Goal: Task Accomplishment & Management: Use online tool/utility

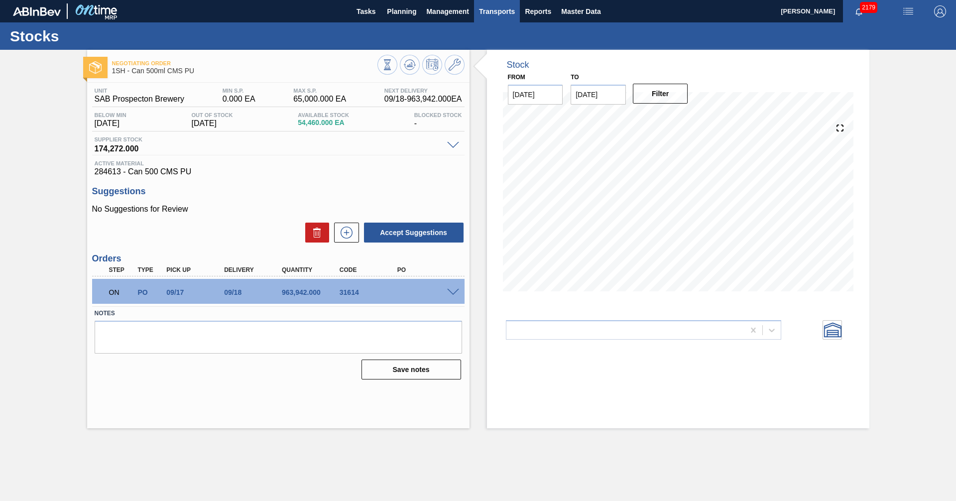
click at [506, 11] on span "Transports" at bounding box center [497, 11] width 36 height 12
click at [505, 35] on li "Load Composition" at bounding box center [496, 34] width 69 height 16
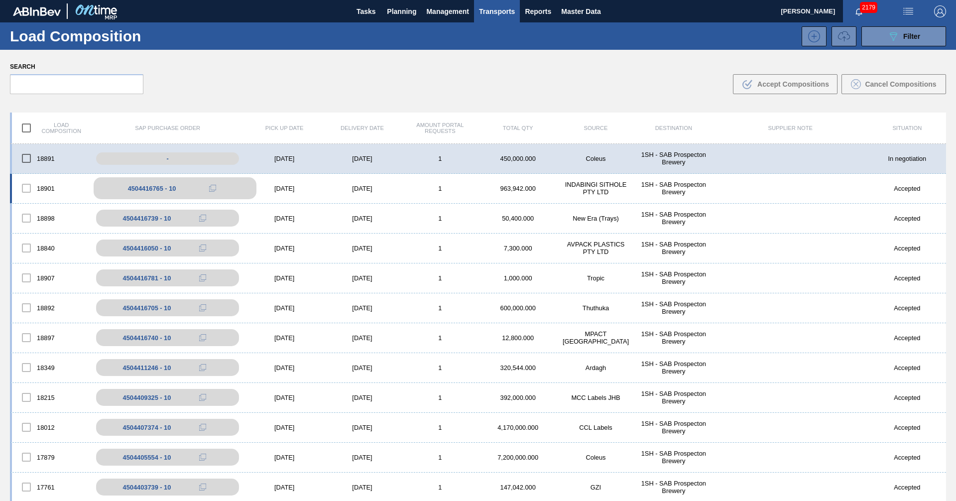
click at [155, 187] on div "4504416765 - 10" at bounding box center [152, 188] width 48 height 7
drag, startPoint x: 129, startPoint y: 188, endPoint x: 160, endPoint y: 188, distance: 30.9
click at [160, 188] on div "4504416765 - 10" at bounding box center [152, 188] width 48 height 7
drag, startPoint x: 127, startPoint y: 188, endPoint x: 165, endPoint y: 189, distance: 37.8
click at [165, 189] on div "4504416765 - 10" at bounding box center [152, 188] width 48 height 7
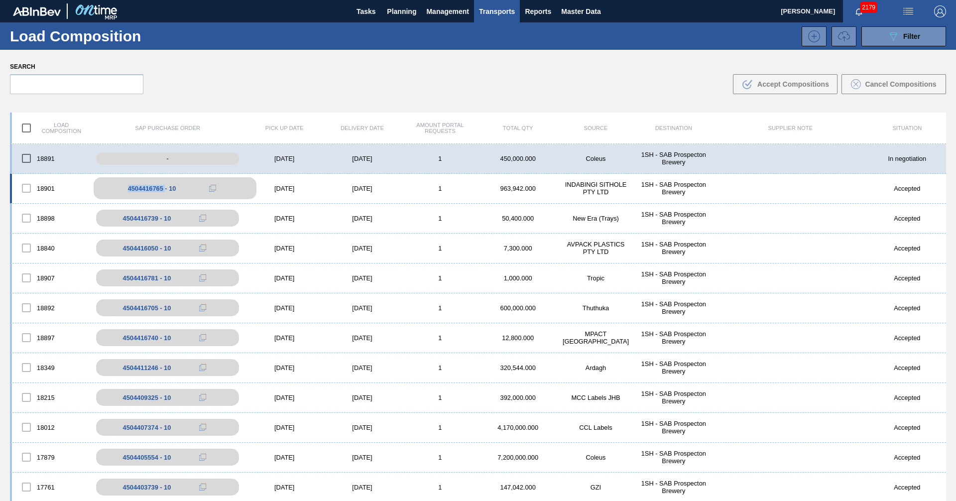
copy div "4504416765"
